Goal: Download file/media

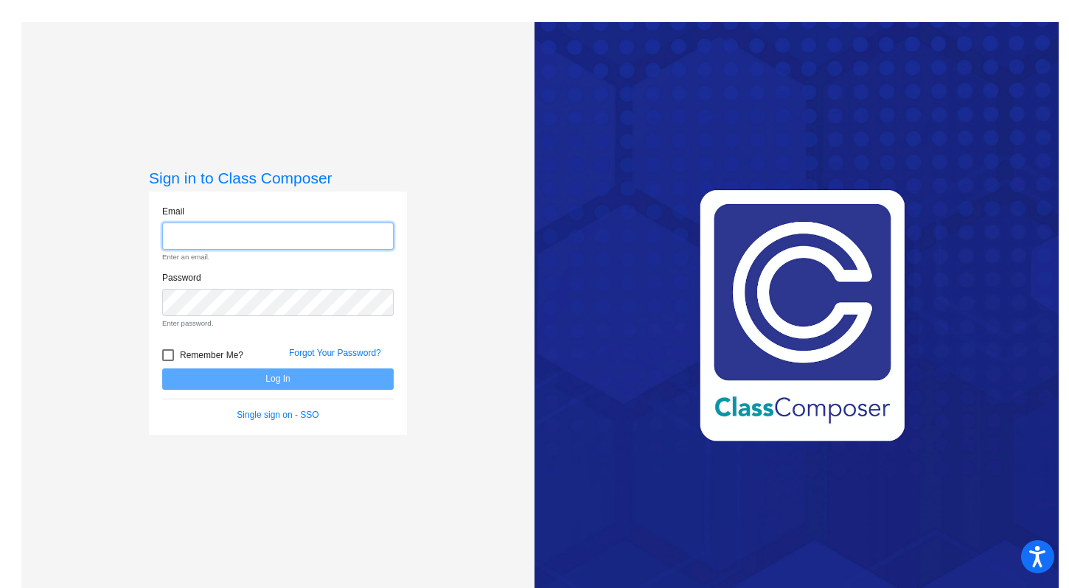
type input "[EMAIL_ADDRESS][DOMAIN_NAME]"
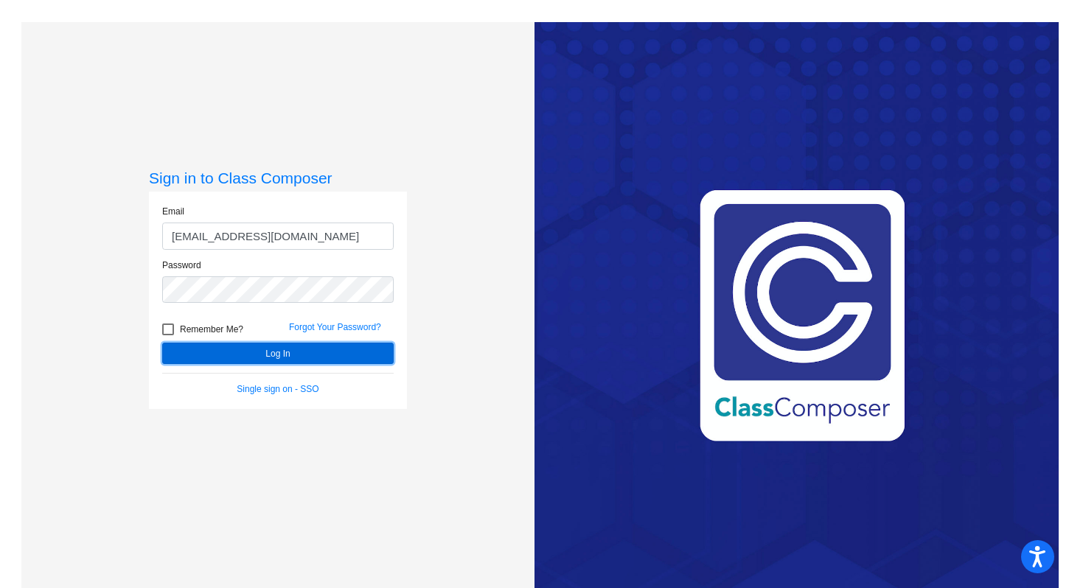
click at [290, 351] on button "Log In" at bounding box center [277, 353] width 231 height 21
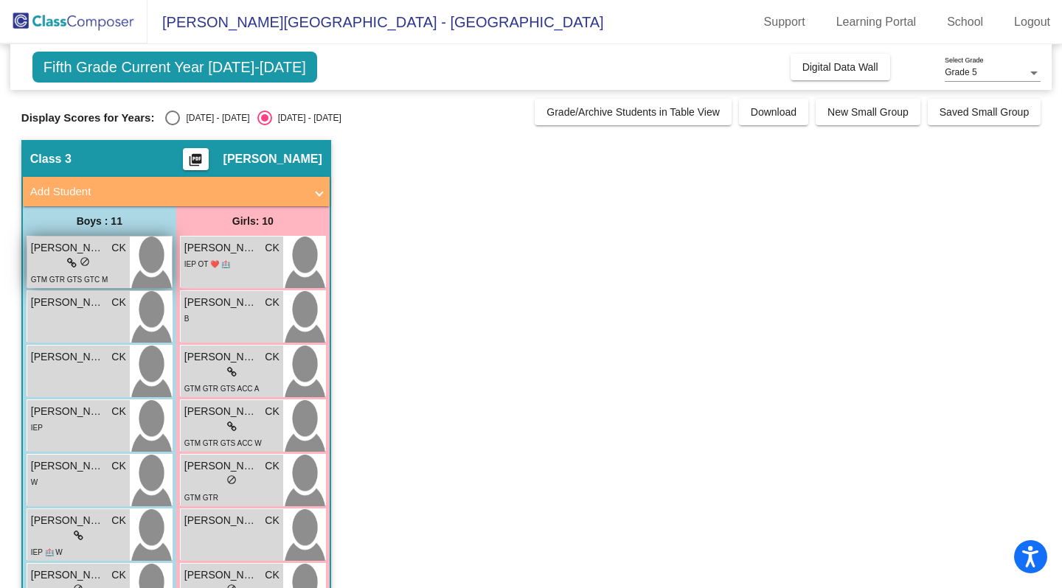
click at [71, 246] on span "[PERSON_NAME]" at bounding box center [68, 247] width 74 height 15
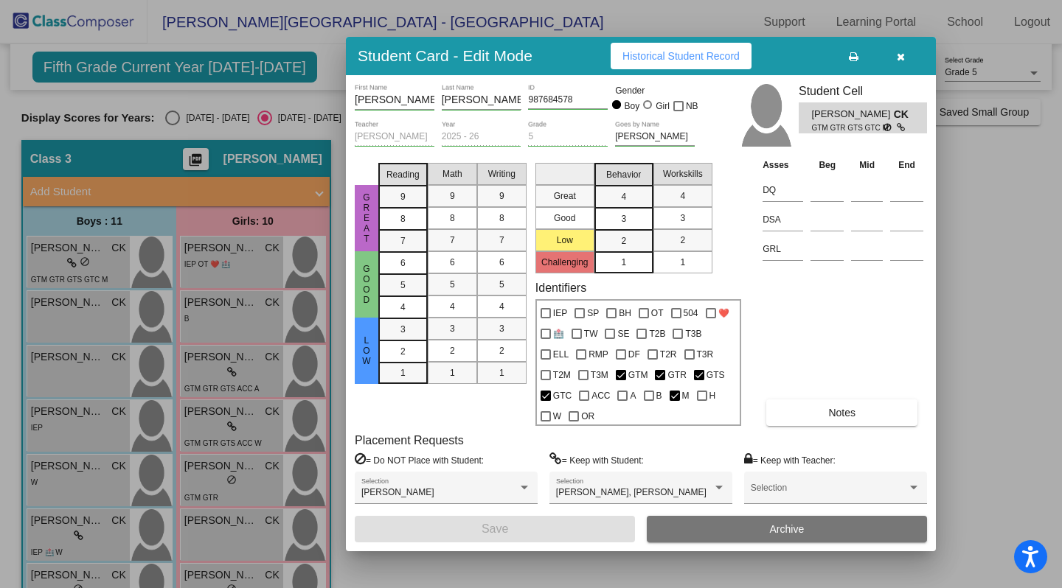
click at [903, 59] on icon "button" at bounding box center [900, 57] width 8 height 10
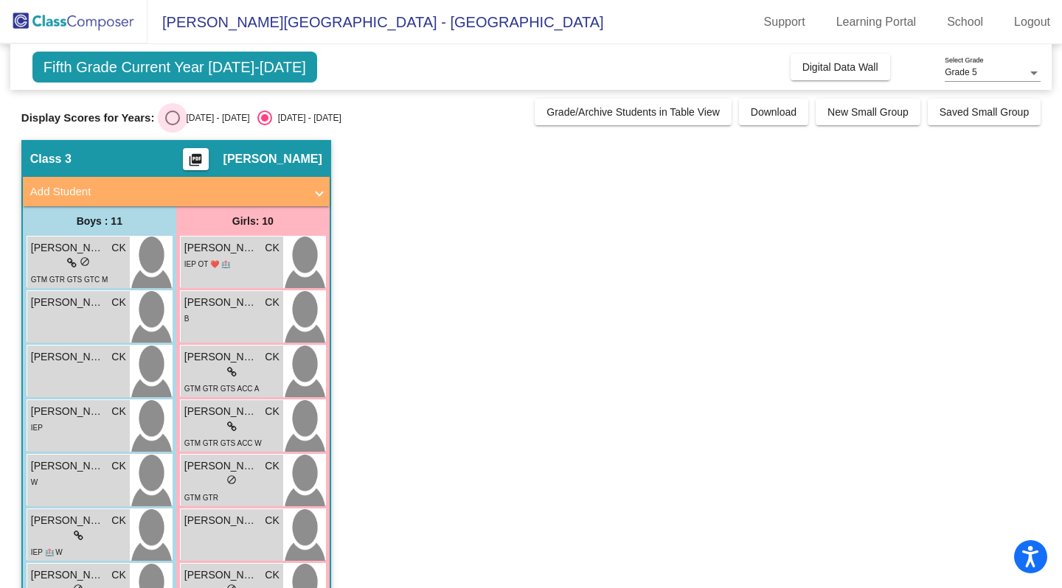
click at [172, 119] on div "Select an option" at bounding box center [172, 118] width 15 height 15
click at [172, 125] on input "[DATE] - [DATE]" at bounding box center [172, 125] width 1 height 1
radio input "true"
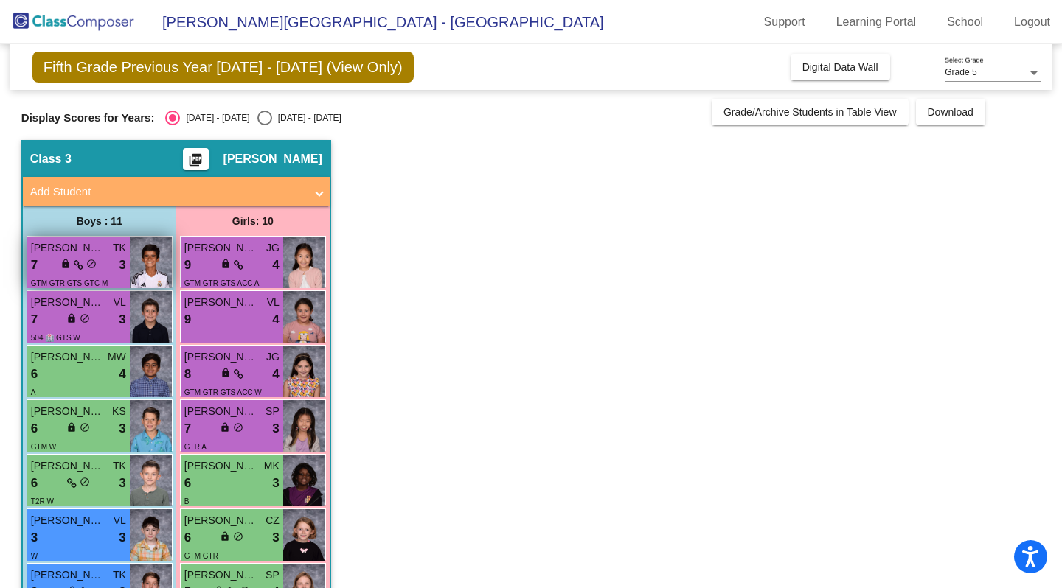
click at [67, 248] on span "[PERSON_NAME]" at bounding box center [68, 247] width 74 height 15
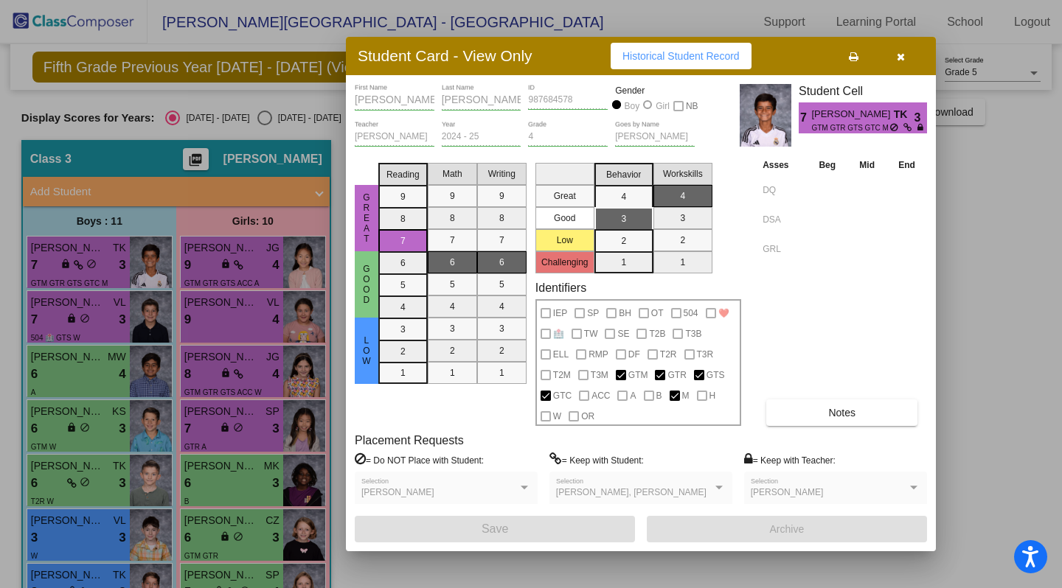
click at [907, 56] on button "button" at bounding box center [899, 56] width 47 height 27
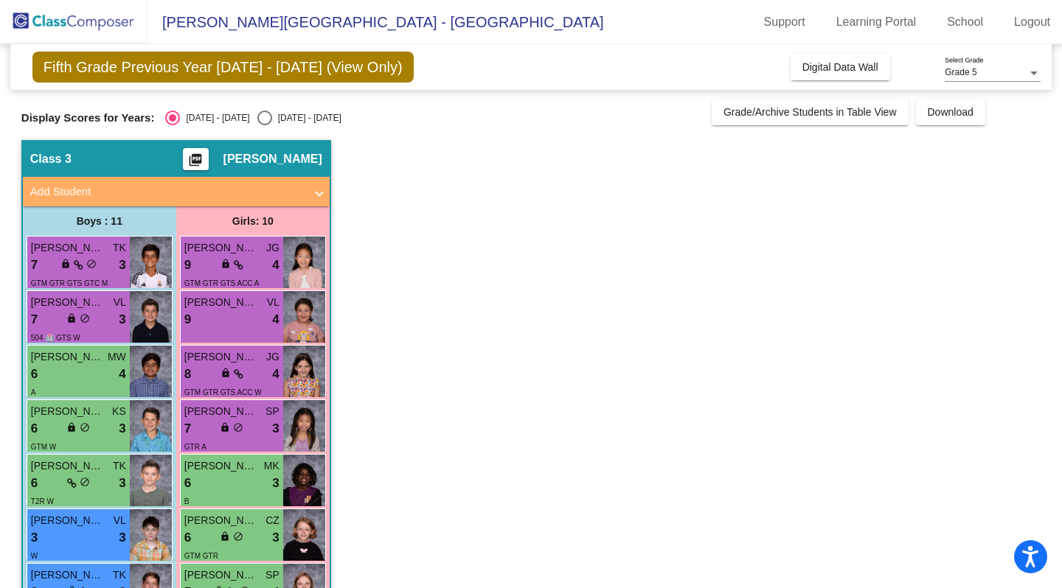
click at [279, 69] on span "Fifth Grade Previous Year [DATE] - [DATE] (View Only)" at bounding box center [222, 67] width 381 height 31
click at [257, 117] on div "Select an option" at bounding box center [264, 118] width 15 height 15
click at [264, 125] on input "[DATE] - [DATE]" at bounding box center [264, 125] width 1 height 1
radio input "true"
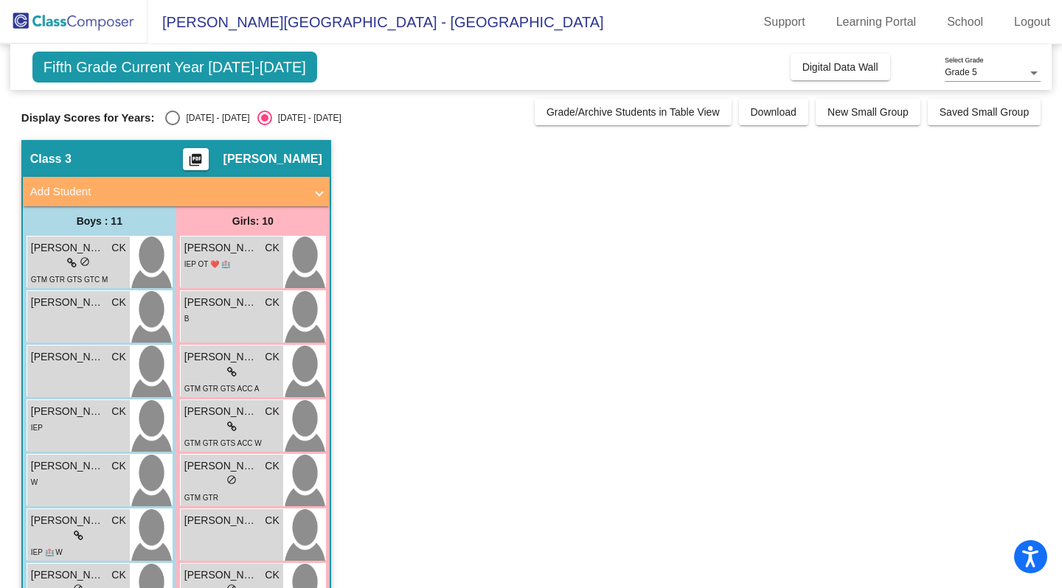
click at [229, 69] on span "Fifth Grade Current Year [DATE]-[DATE]" at bounding box center [174, 67] width 285 height 31
click at [760, 108] on span "Download" at bounding box center [773, 112] width 46 height 12
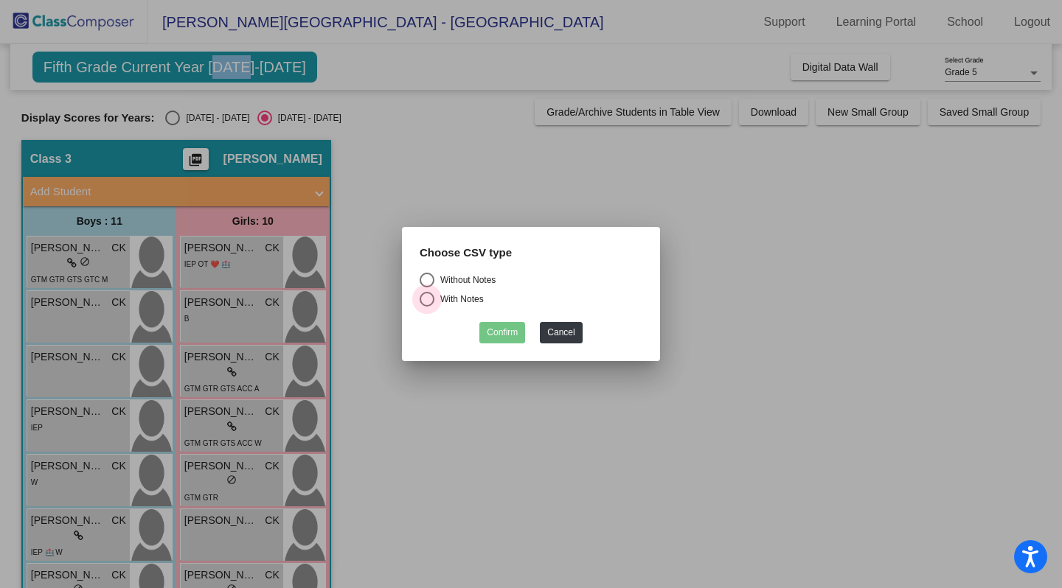
click at [426, 296] on div "Select an option" at bounding box center [426, 299] width 15 height 15
click at [426, 307] on input "With Notes" at bounding box center [426, 307] width 1 height 1
radio input "true"
click at [493, 335] on button "Confirm" at bounding box center [502, 332] width 46 height 21
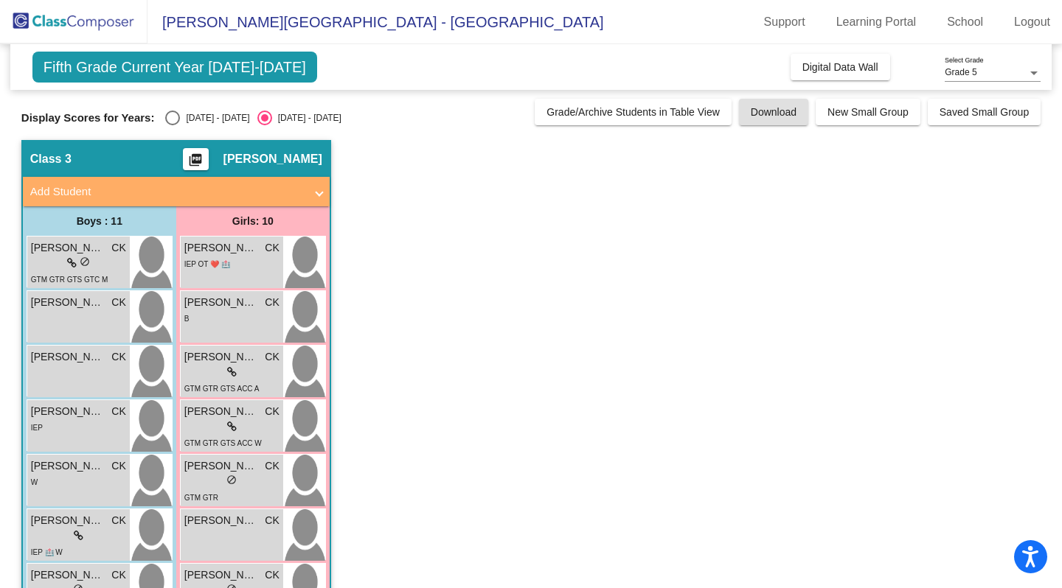
click at [265, 164] on span "[PERSON_NAME]" at bounding box center [272, 159] width 99 height 15
click at [172, 114] on div "Select an option" at bounding box center [172, 118] width 15 height 15
click at [172, 125] on input "[DATE] - [DATE]" at bounding box center [172, 125] width 1 height 1
radio input "true"
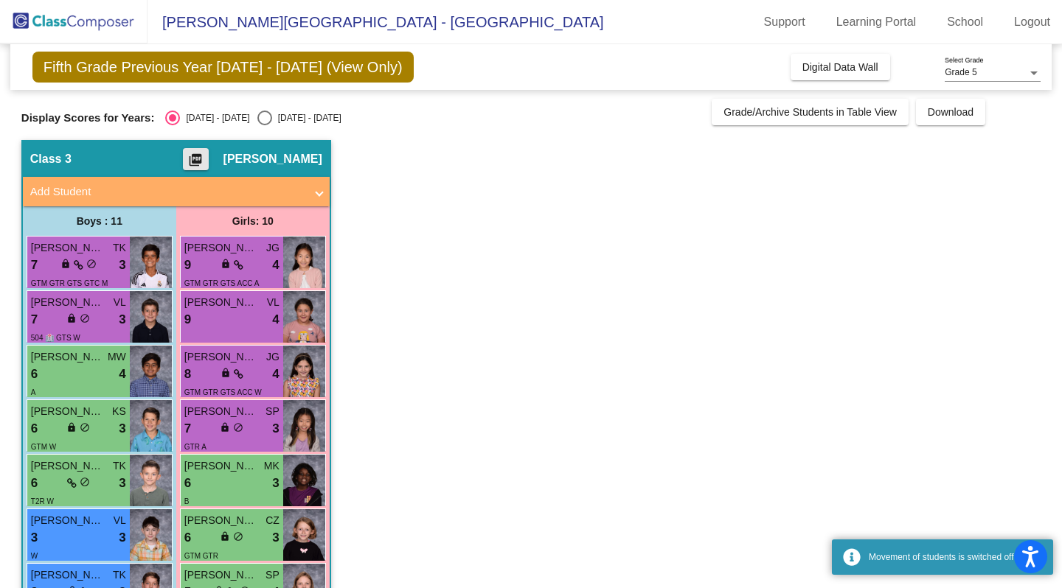
click at [204, 163] on mat-icon "picture_as_pdf" at bounding box center [196, 163] width 18 height 21
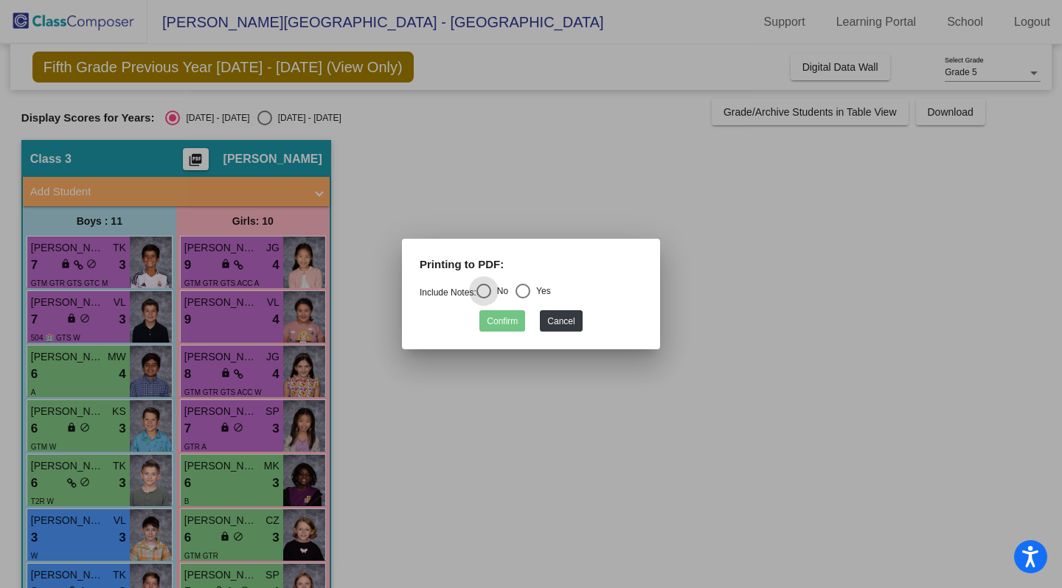
click at [525, 294] on div "Select an option" at bounding box center [522, 291] width 15 height 15
click at [523, 299] on input "Yes" at bounding box center [522, 299] width 1 height 1
radio input "true"
click at [508, 321] on button "Confirm" at bounding box center [502, 320] width 46 height 21
